Goal: Check status: Check status

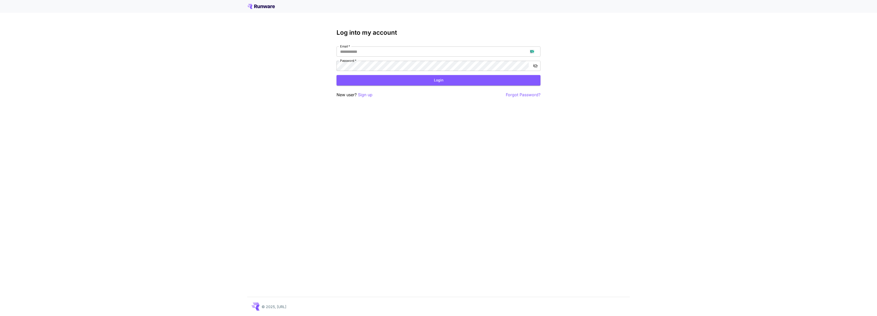
click at [411, 58] on div "Email   * Email   * Password   * Password   *" at bounding box center [439, 58] width 204 height 24
click at [408, 53] on input "Email   *" at bounding box center [439, 51] width 204 height 10
type input "**********"
click at [433, 78] on button "Login" at bounding box center [439, 80] width 204 height 10
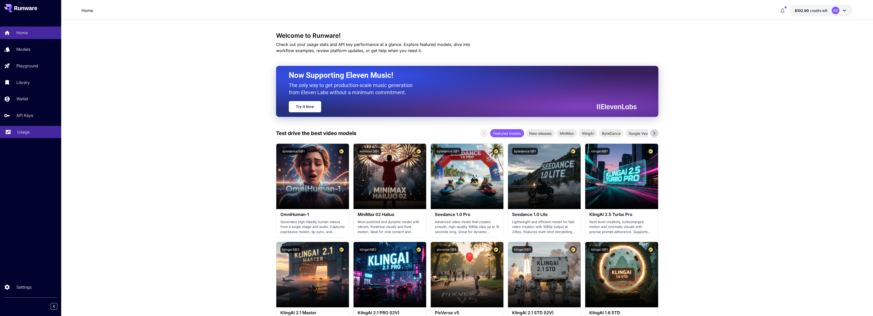
click at [41, 135] on link "Usage" at bounding box center [30, 132] width 61 height 12
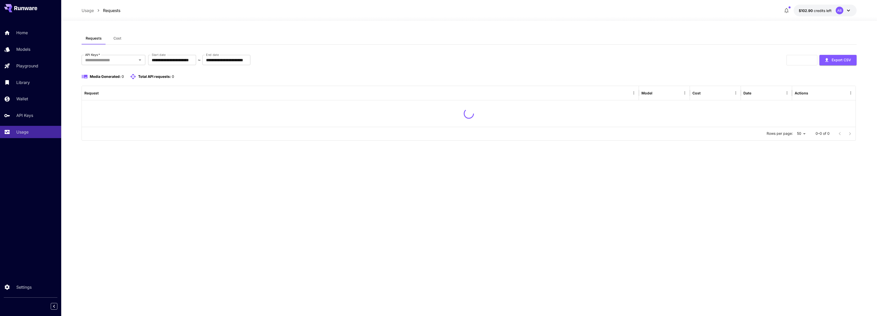
click at [122, 40] on button "Cost" at bounding box center [117, 38] width 23 height 12
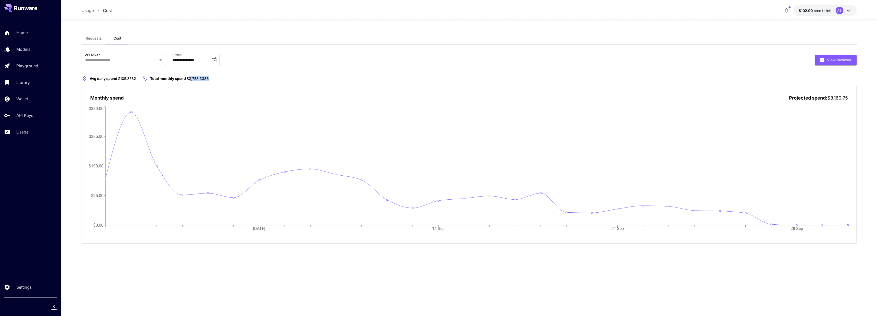
drag, startPoint x: 189, startPoint y: 79, endPoint x: 217, endPoint y: 77, distance: 28.6
click at [217, 77] on section "Avg daily spend $105.3582 Total monthly spend $2,758.3386" at bounding box center [469, 78] width 775 height 6
